Goal: Task Accomplishment & Management: Manage account settings

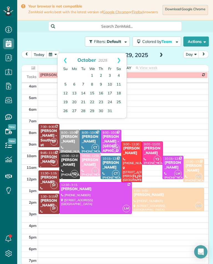
click at [119, 75] on link "4" at bounding box center [118, 75] width 9 height 9
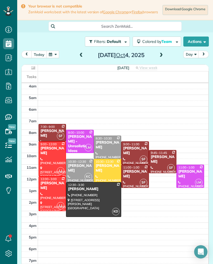
click at [81, 58] on span at bounding box center [81, 55] width 6 height 5
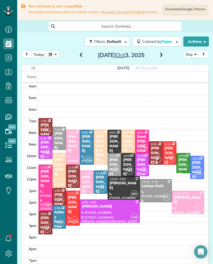
click at [161, 57] on span at bounding box center [161, 55] width 6 height 5
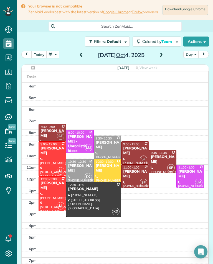
click at [161, 56] on span at bounding box center [161, 55] width 6 height 5
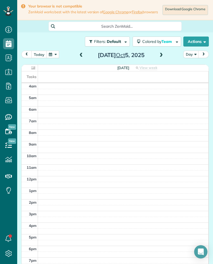
click at [162, 56] on span at bounding box center [161, 55] width 6 height 5
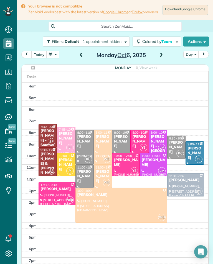
click at [83, 55] on span at bounding box center [81, 55] width 6 height 8
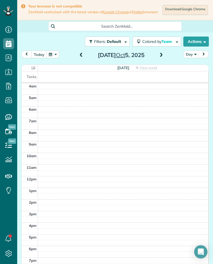
click at [83, 57] on span at bounding box center [81, 55] width 6 height 5
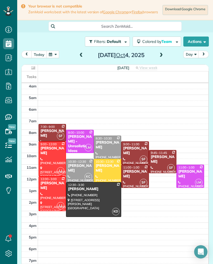
click at [163, 57] on span at bounding box center [161, 55] width 6 height 5
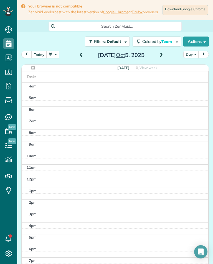
click at [160, 58] on span at bounding box center [161, 55] width 6 height 5
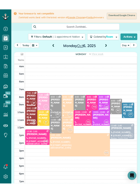
scroll to position [273, 17]
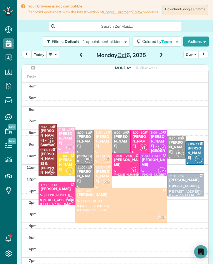
click at [83, 57] on span at bounding box center [81, 55] width 6 height 5
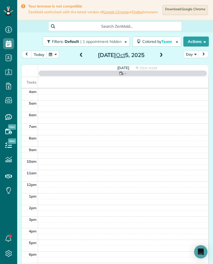
click at [83, 58] on span at bounding box center [81, 55] width 6 height 5
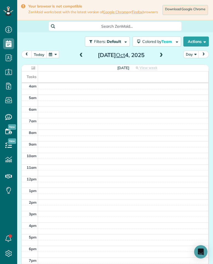
click at [80, 56] on span at bounding box center [81, 55] width 6 height 5
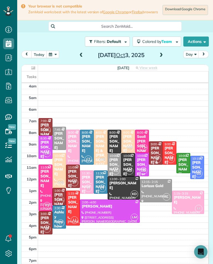
click at [140, 163] on div "Nikki or Lisa Bryan - Bryan Exhaust Service Inc," at bounding box center [142, 188] width 11 height 61
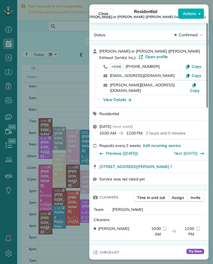
click at [65, 244] on div "Close Residential Nikki or Lisa Bryan (Bryan Exhaust Service Inc,) Actions Stat…" at bounding box center [106, 132] width 213 height 264
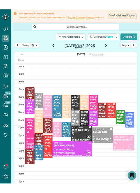
scroll to position [273, 17]
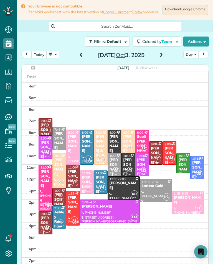
click at [159, 58] on span at bounding box center [161, 55] width 6 height 5
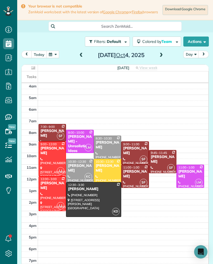
click at [162, 58] on span at bounding box center [161, 55] width 6 height 5
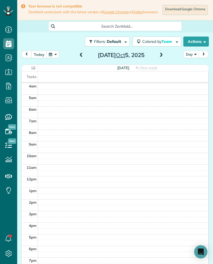
click at [163, 58] on span at bounding box center [161, 55] width 6 height 5
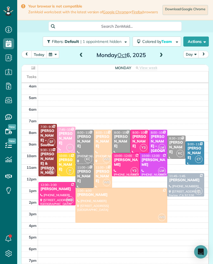
click at [83, 58] on span at bounding box center [81, 55] width 6 height 5
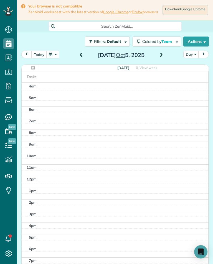
click at [82, 60] on span at bounding box center [81, 55] width 6 height 8
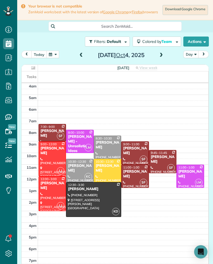
click at [191, 177] on div "Nancy Benavente" at bounding box center [190, 174] width 24 height 9
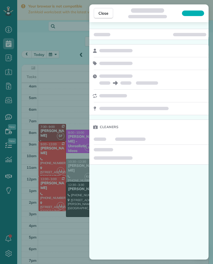
click at [68, 86] on div "Close Cleaners" at bounding box center [106, 132] width 213 height 264
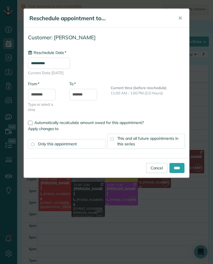
click at [50, 64] on input "**********" at bounding box center [49, 63] width 42 height 11
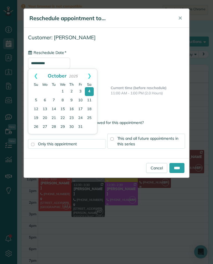
click at [44, 100] on link "6" at bounding box center [44, 100] width 9 height 9
type input "**********"
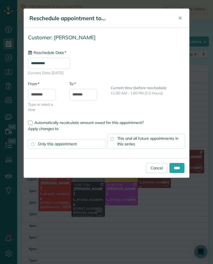
click at [178, 169] on input "****" at bounding box center [176, 168] width 15 height 10
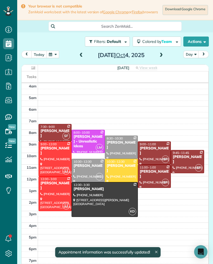
click at [158, 60] on span at bounding box center [161, 55] width 6 height 8
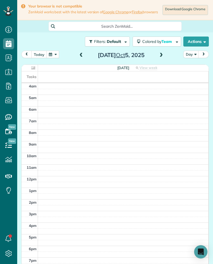
click at [163, 56] on span at bounding box center [161, 55] width 6 height 5
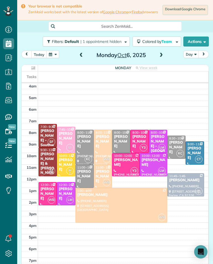
scroll to position [273, 17]
click at [55, 53] on button "button" at bounding box center [52, 54] width 13 height 7
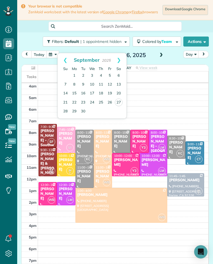
click at [111, 104] on link "26" at bounding box center [109, 102] width 9 height 9
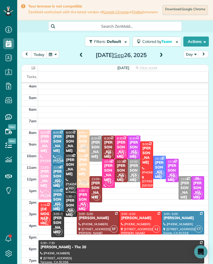
click at [124, 172] on div "Lisa Malm" at bounding box center [120, 173] width 9 height 19
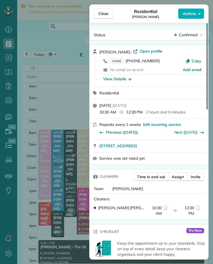
click at [78, 112] on div "Close Residential Lisa Malm Actions Status Confirmed Lisa Malm · Open profile H…" at bounding box center [106, 132] width 213 height 264
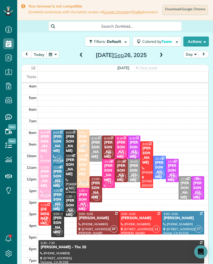
scroll to position [273, 17]
click at [119, 170] on div "Lisa Malm" at bounding box center [120, 173] width 9 height 19
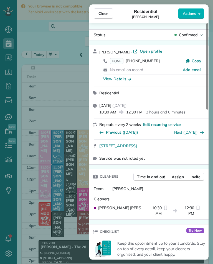
click at [116, 63] on span "HOME" at bounding box center [117, 61] width 14 height 6
click at [49, 231] on div "Close Residential Lisa Malm Actions Status Confirmed Lisa Malm · Open profile H…" at bounding box center [106, 132] width 213 height 264
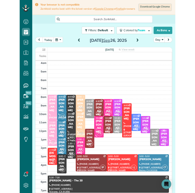
scroll to position [273, 17]
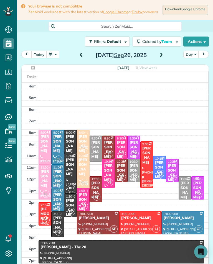
click at [121, 171] on div "Lisa Malm" at bounding box center [120, 173] width 9 height 19
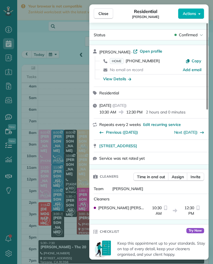
click at [118, 61] on span "HOME" at bounding box center [117, 61] width 14 height 6
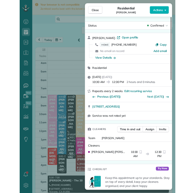
scroll to position [273, 17]
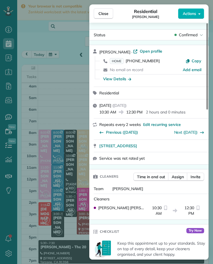
click at [104, 14] on span "Close" at bounding box center [103, 14] width 10 height 6
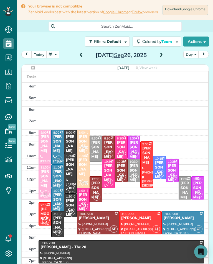
scroll to position [273, 17]
click at [72, 29] on span "Search ZenMaid…" at bounding box center [117, 27] width 124 height 6
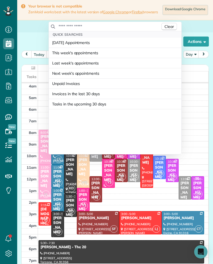
click at [68, 29] on input "text" at bounding box center [109, 27] width 102 height 6
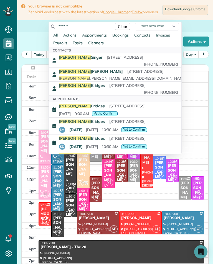
type input "******"
click at [61, 94] on div "Darren Bridges 1541 Princeton Street #2 Santa Monica CA 90404 (757) 754-4908" at bounding box center [118, 89] width 119 height 12
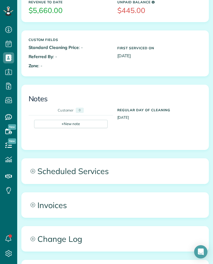
scroll to position [241, 0]
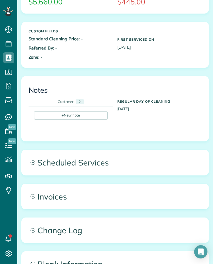
click at [47, 120] on div "+ New note" at bounding box center [70, 115] width 73 height 8
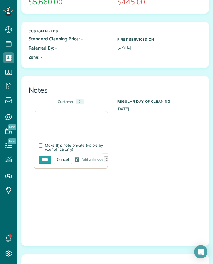
click at [44, 126] on textarea at bounding box center [71, 125] width 65 height 19
click at [42, 125] on textarea at bounding box center [71, 125] width 65 height 19
paste textarea "**********"
type textarea "**********"
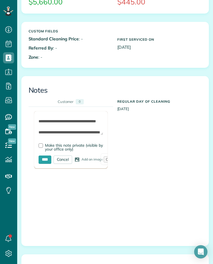
click at [45, 164] on input "****" at bounding box center [45, 160] width 13 height 8
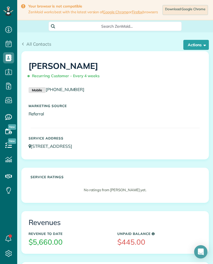
scroll to position [0, 0]
click at [24, 39] on div "All Contacts Actions Edit Add Appointment Recent Activity Send Email Update Cus…" at bounding box center [115, 41] width 196 height 19
click at [35, 47] on span "All Contacts" at bounding box center [38, 44] width 25 height 6
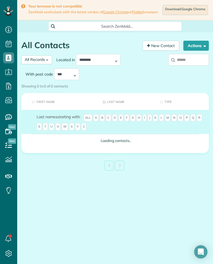
scroll to position [2, 2]
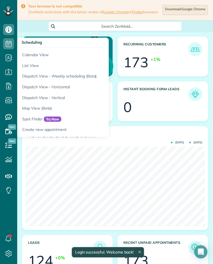
scroll to position [80, 180]
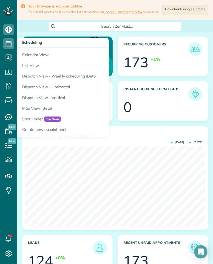
click at [29, 52] on link "Calendar View" at bounding box center [86, 54] width 139 height 13
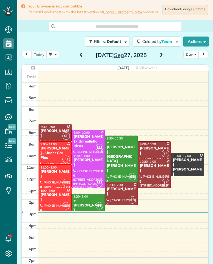
scroll to position [2, 2]
click at [50, 56] on button "button" at bounding box center [52, 54] width 13 height 7
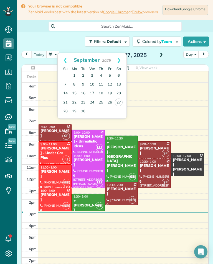
click at [72, 111] on link "29" at bounding box center [74, 111] width 9 height 9
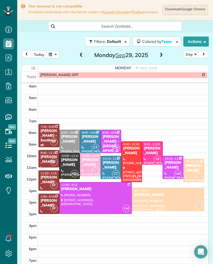
click at [64, 171] on div at bounding box center [70, 167] width 20 height 26
